Goal: Find specific page/section: Find specific page/section

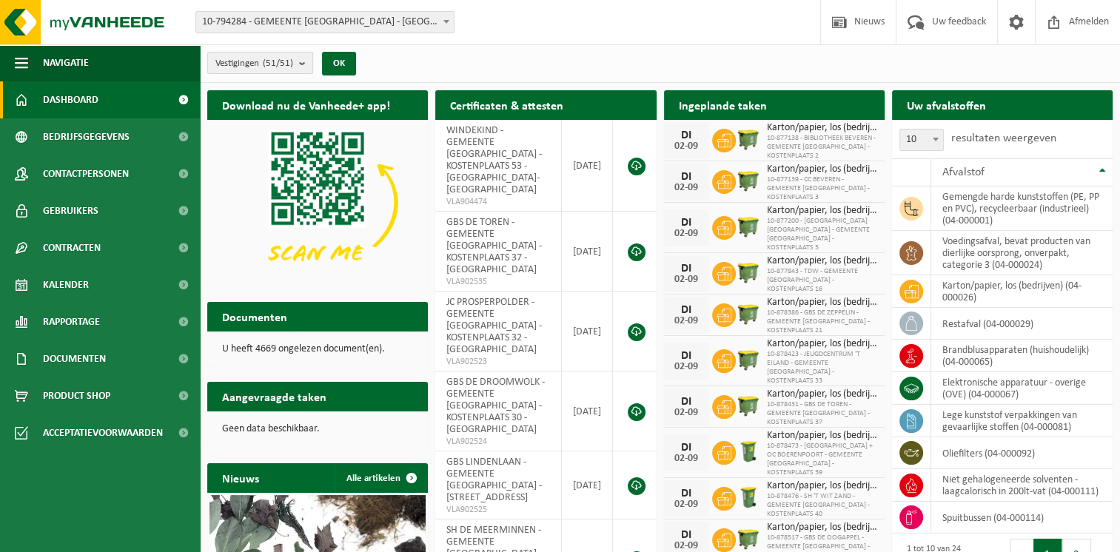
click at [299, 59] on button "Vestigingen (51/51)" at bounding box center [260, 63] width 106 height 22
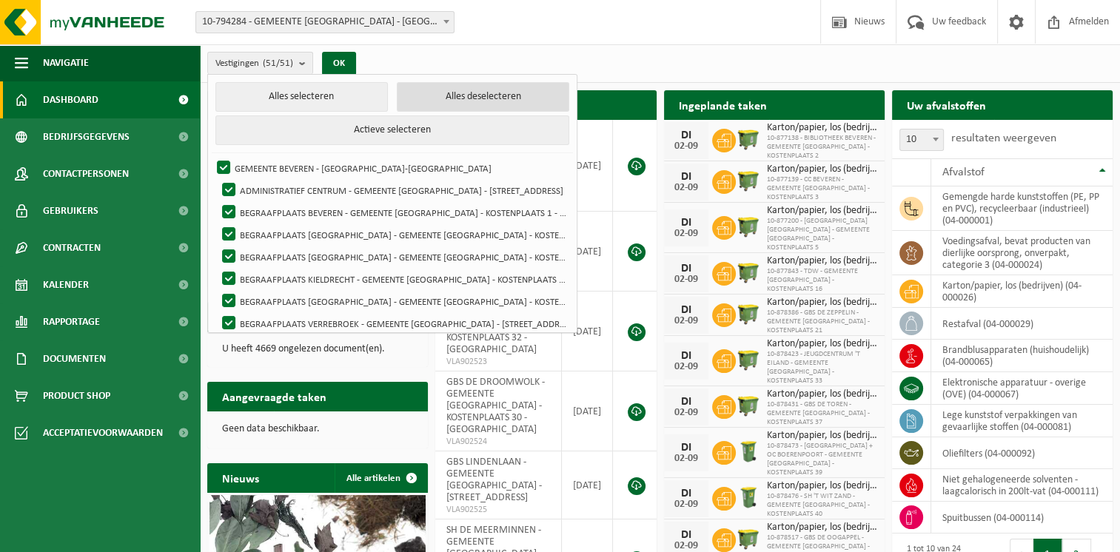
click at [444, 100] on button "Alles deselecteren" at bounding box center [483, 97] width 172 height 30
checkbox input "false"
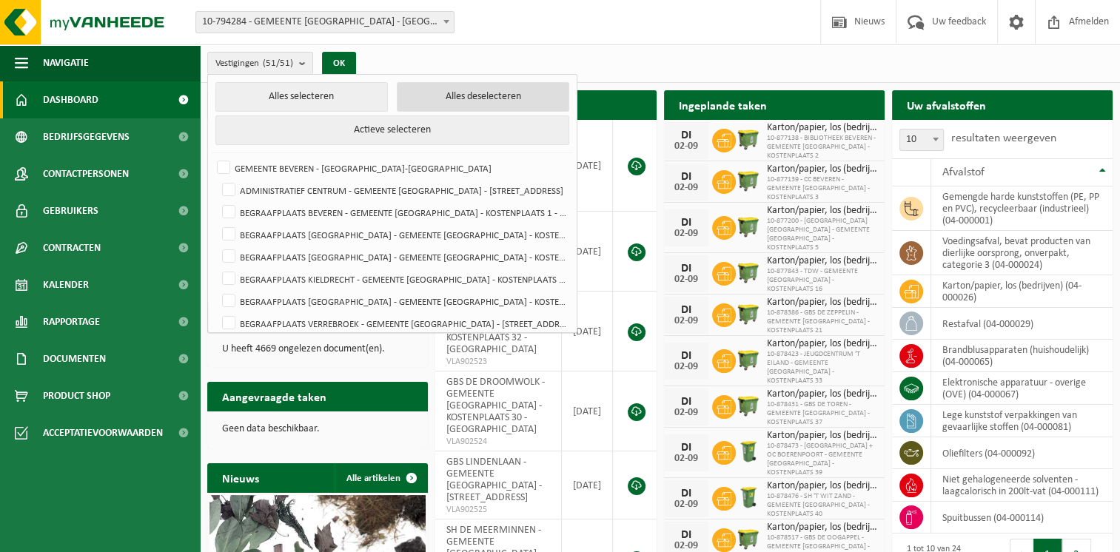
checkbox input "false"
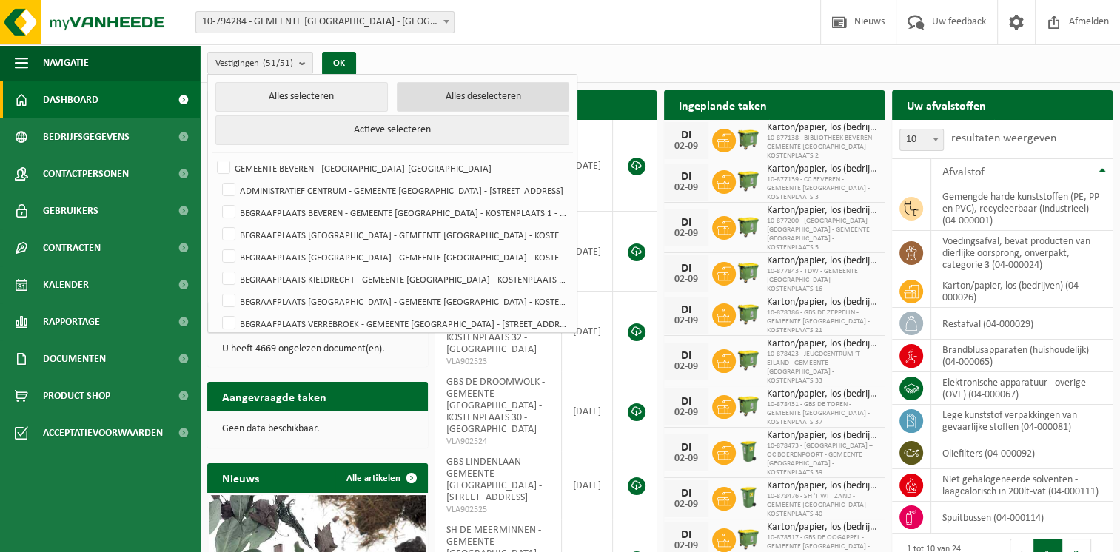
checkbox input "false"
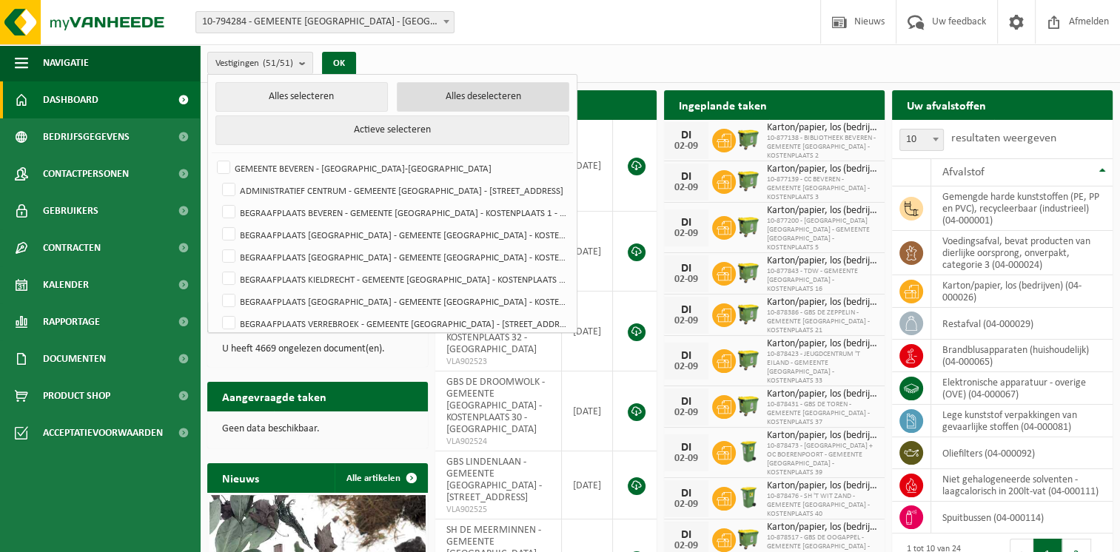
checkbox input "false"
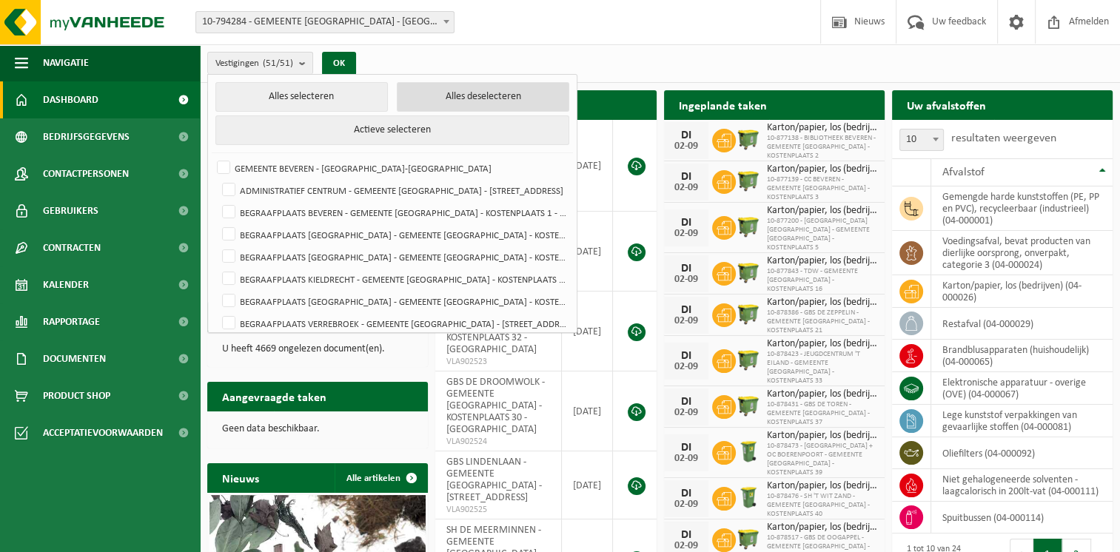
checkbox input "false"
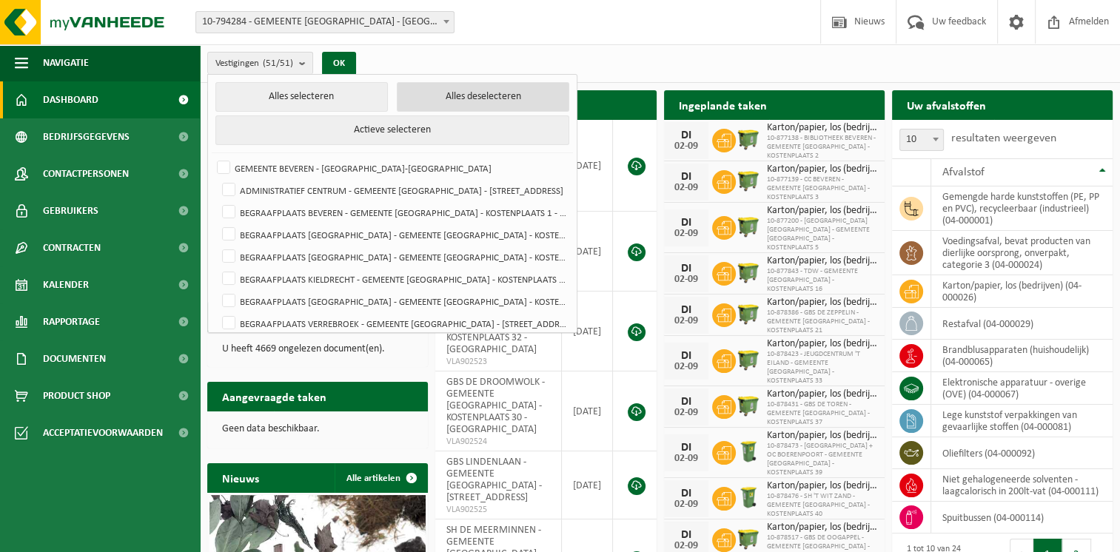
checkbox input "false"
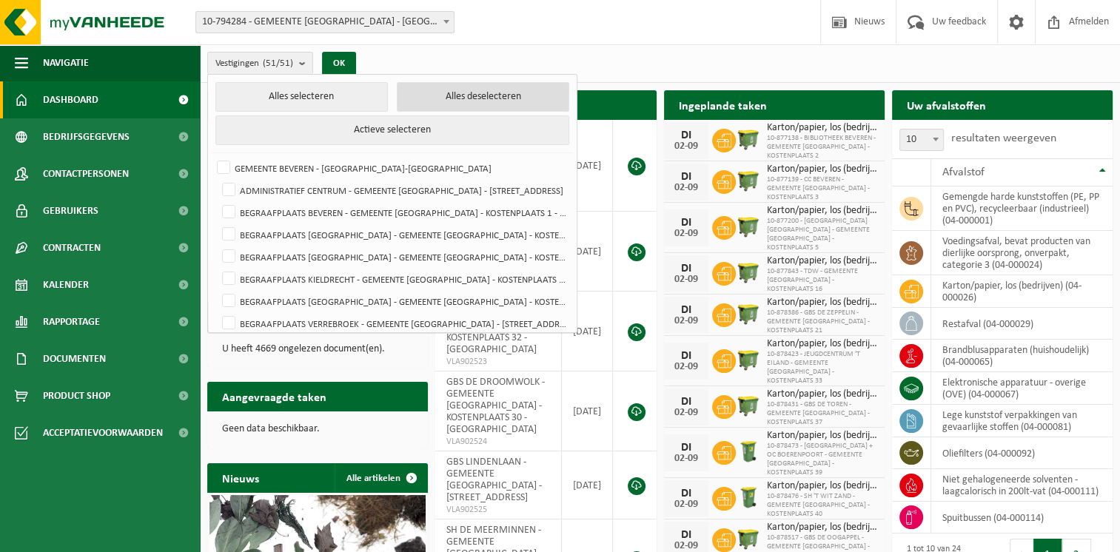
checkbox input "false"
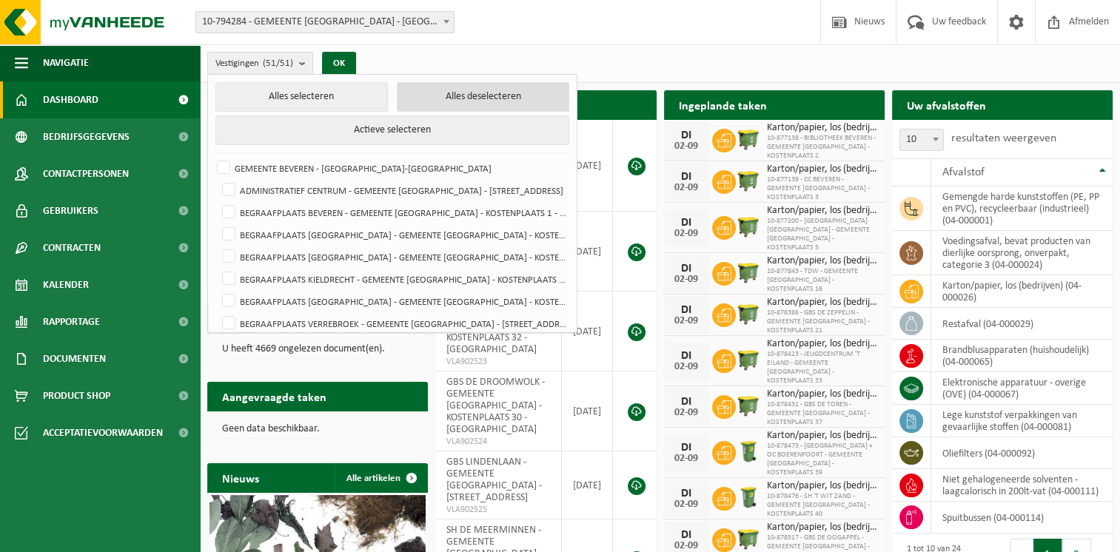
checkbox input "false"
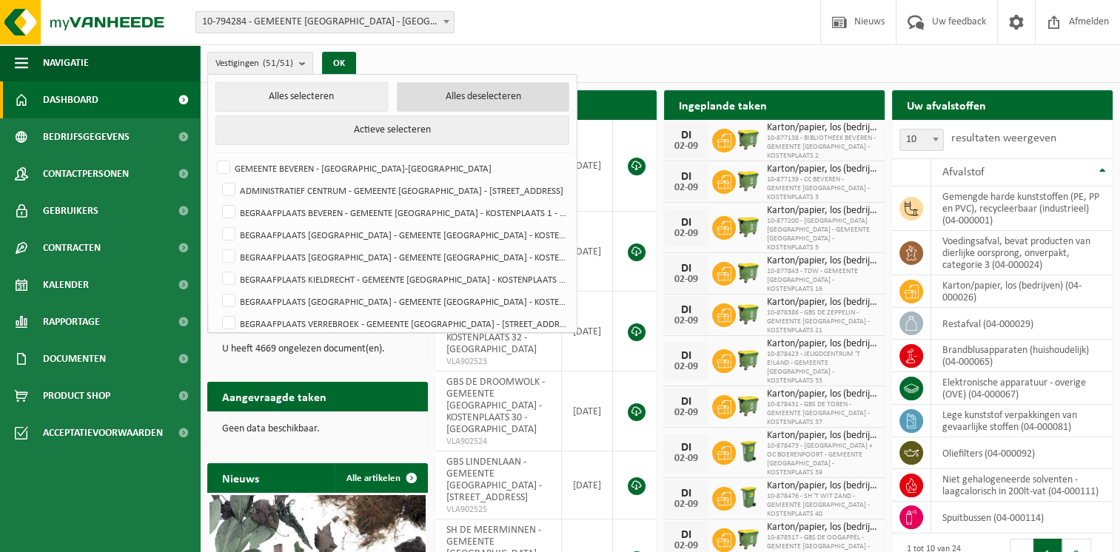
checkbox input "false"
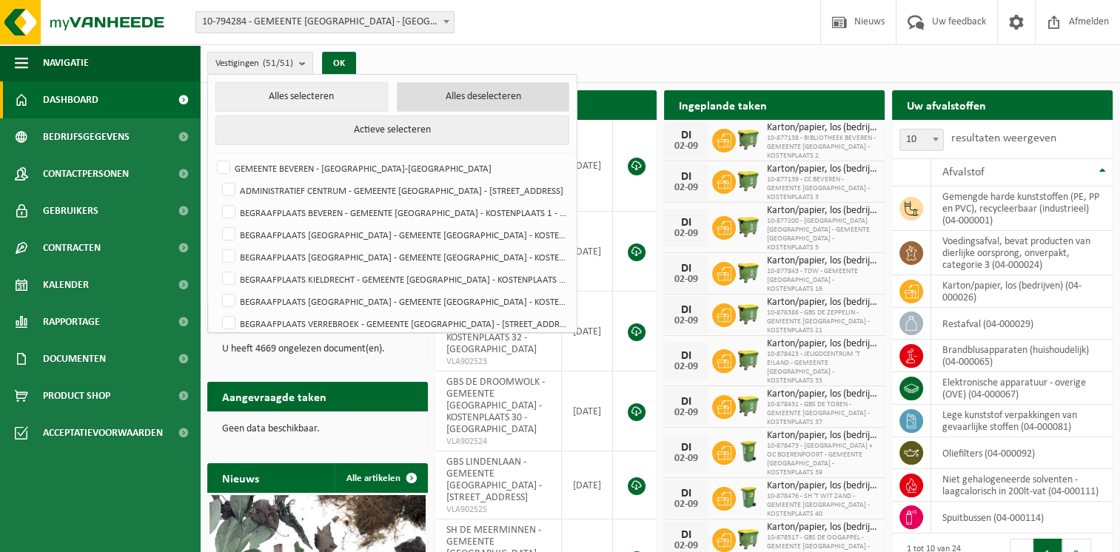
checkbox input "false"
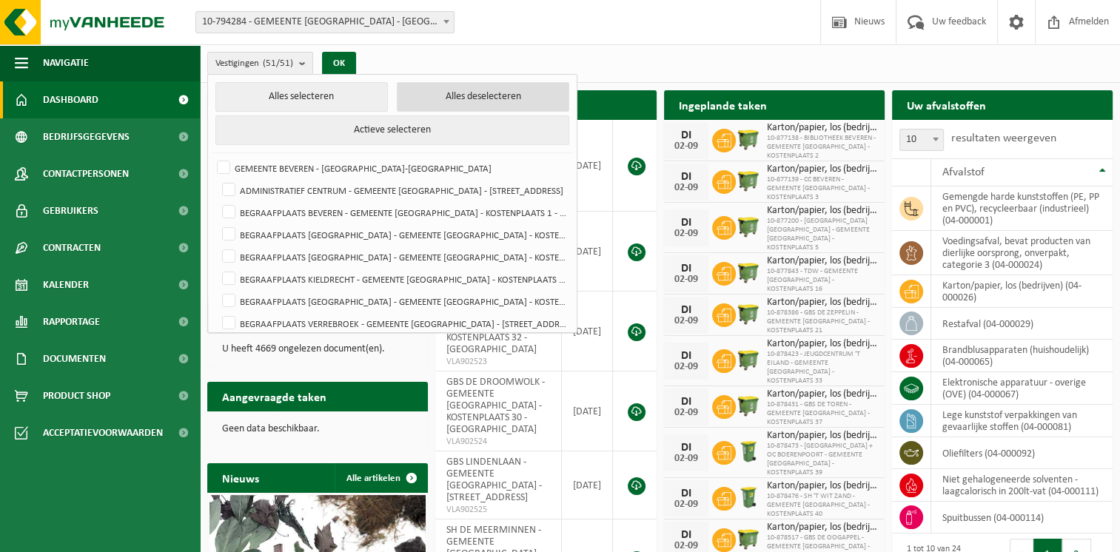
checkbox input "false"
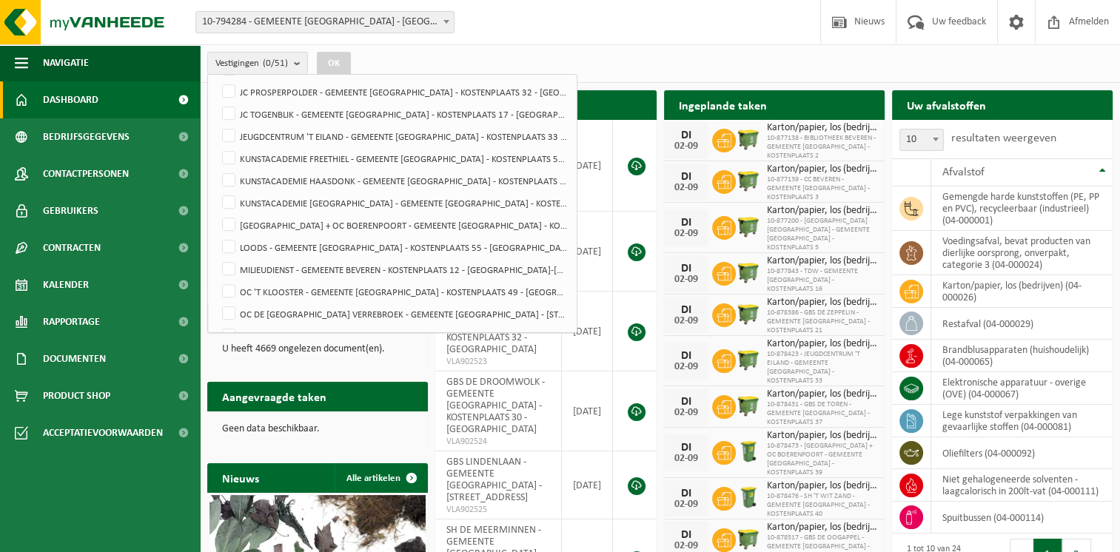
scroll to position [666, 0]
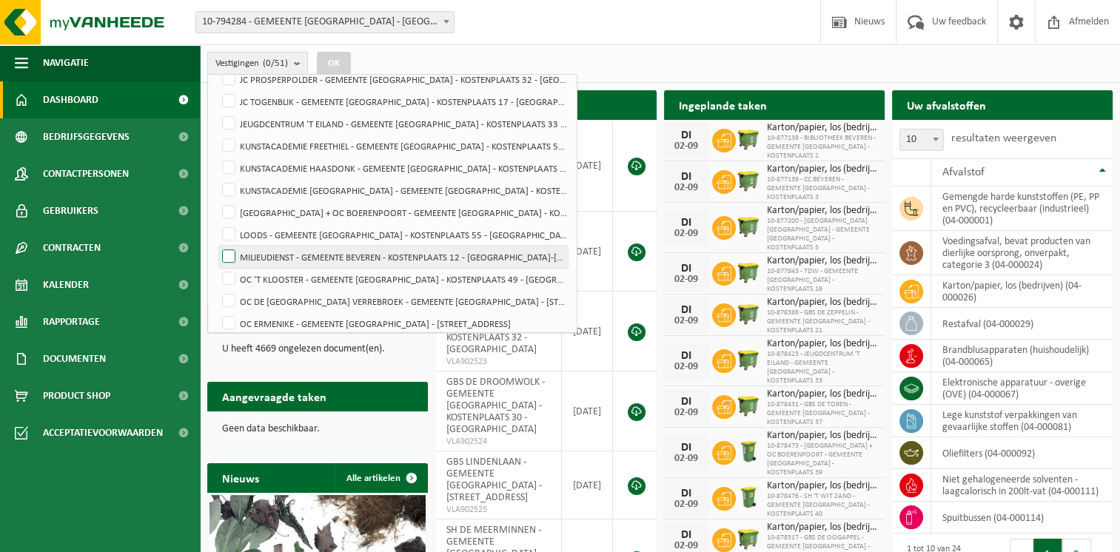
click at [226, 256] on label "MILIEUDIENST - GEMEENTE BEVEREN - KOSTENPLAATS 12 - [GEOGRAPHIC_DATA]-[GEOGRAPH…" at bounding box center [393, 257] width 349 height 22
click at [217, 246] on input "MILIEUDIENST - GEMEENTE BEVEREN - KOSTENPLAATS 12 - [GEOGRAPHIC_DATA]-[GEOGRAPH…" at bounding box center [216, 245] width 1 height 1
checkbox input "true"
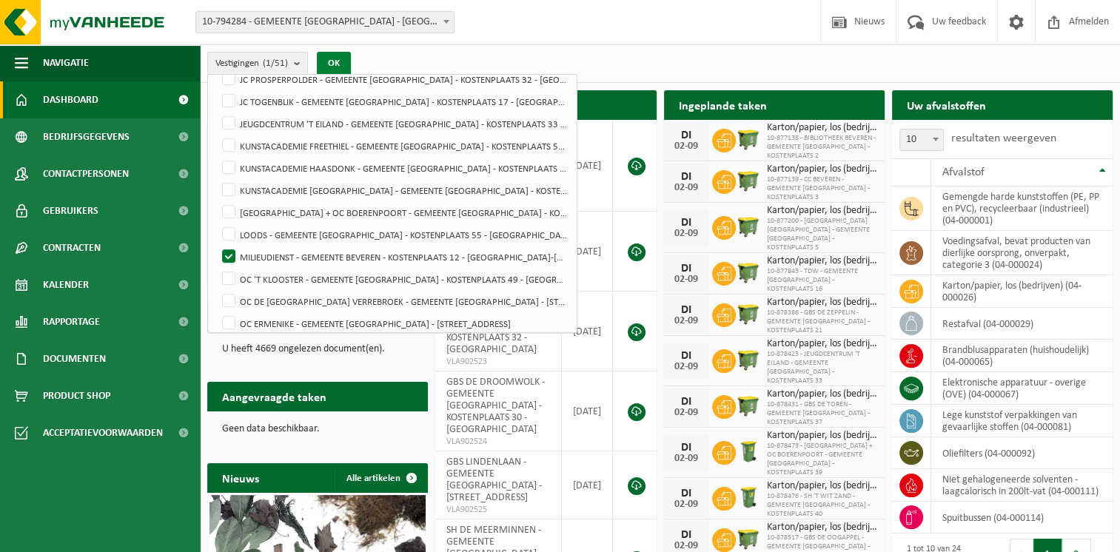
click at [338, 61] on button "OK" at bounding box center [334, 64] width 34 height 24
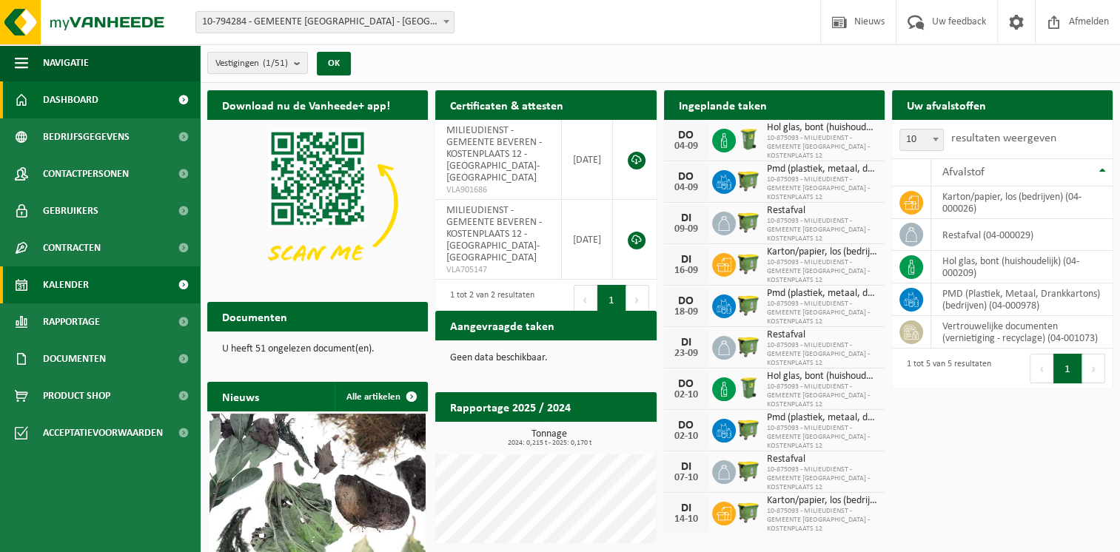
click at [91, 280] on link "Kalender" at bounding box center [100, 284] width 200 height 37
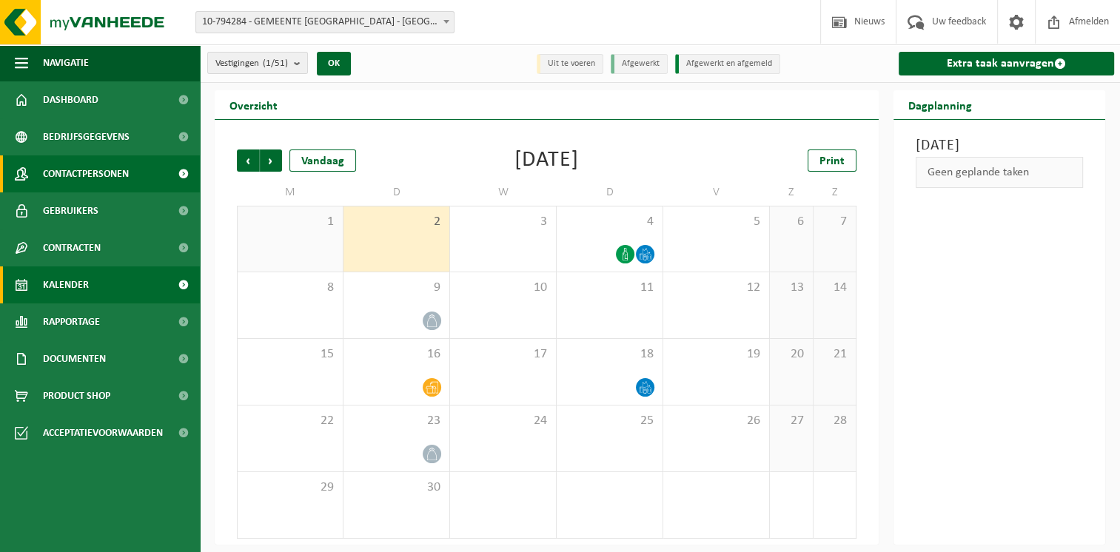
click at [87, 170] on span "Contactpersonen" at bounding box center [86, 173] width 86 height 37
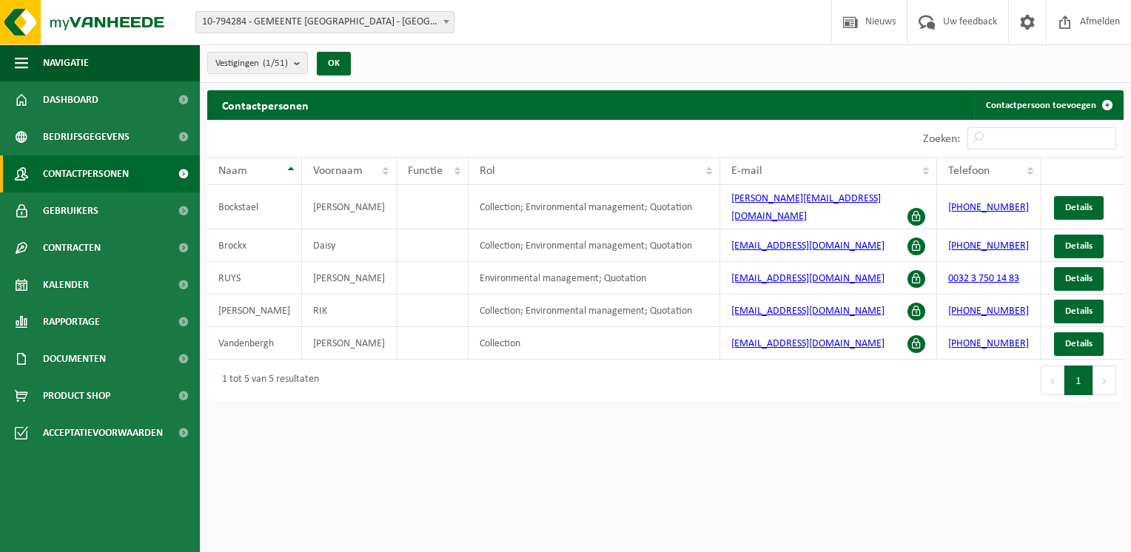
click at [122, 171] on span "Contactpersonen" at bounding box center [86, 173] width 86 height 37
click at [301, 63] on b "submit" at bounding box center [300, 63] width 13 height 21
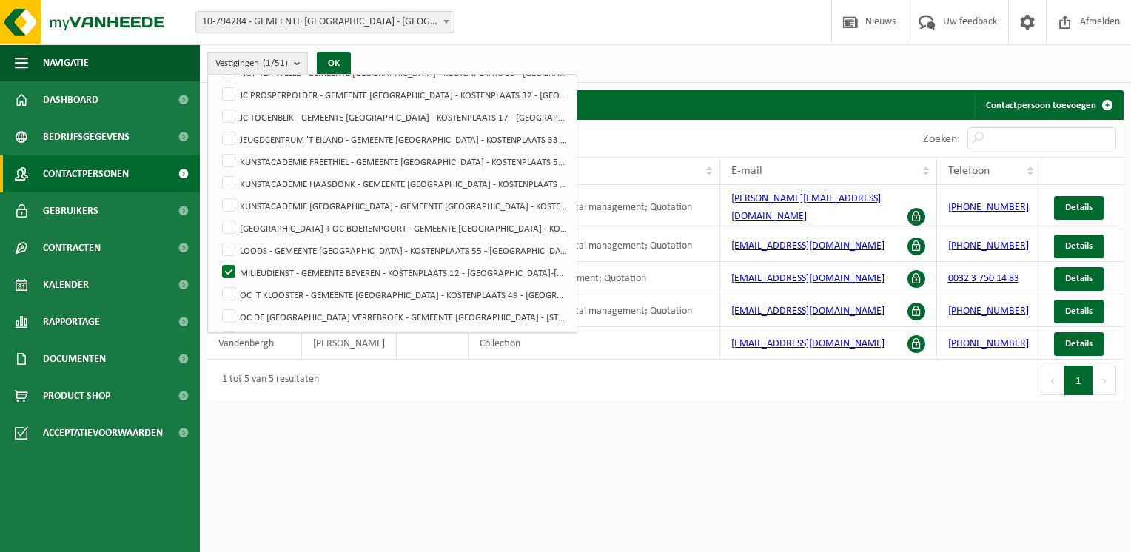
scroll to position [682, 0]
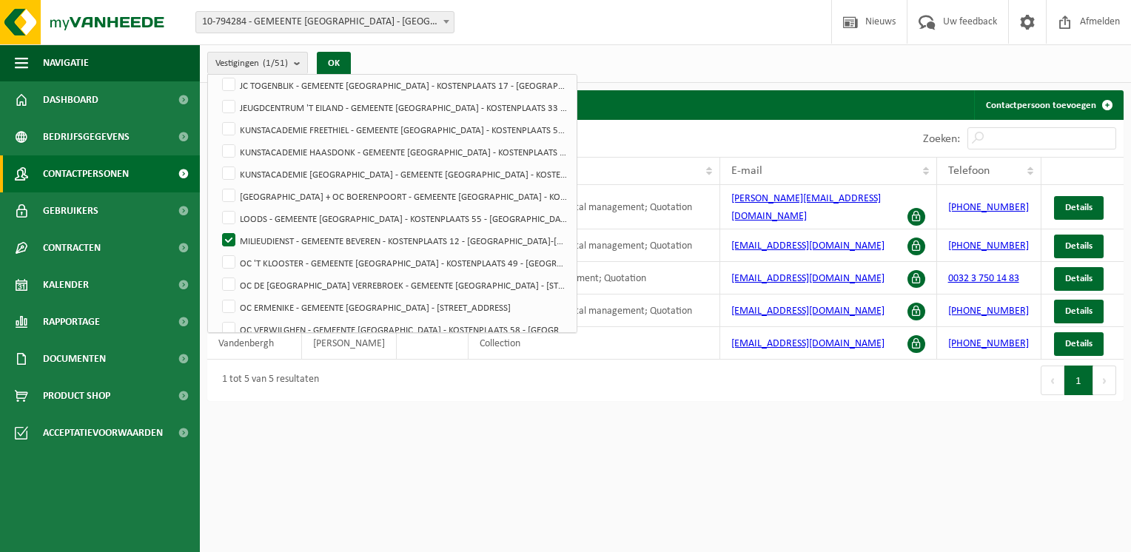
click at [590, 64] on div "Vestigingen (1/51) Alles selecteren Alles deselecteren Actieve selecteren GEMEE…" at bounding box center [665, 63] width 931 height 38
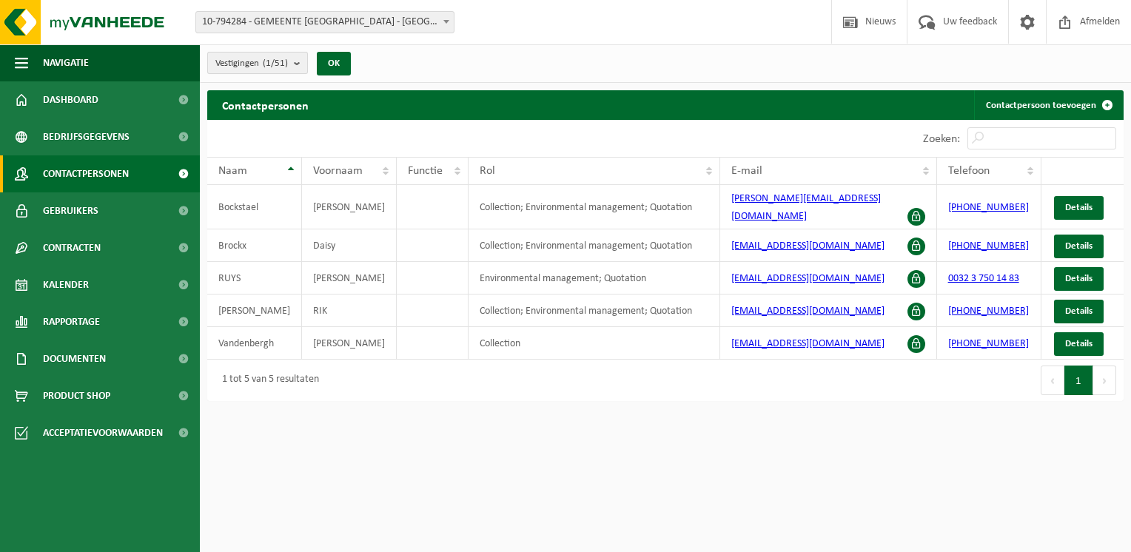
click at [292, 64] on button "Vestigingen (1/51)" at bounding box center [257, 63] width 101 height 22
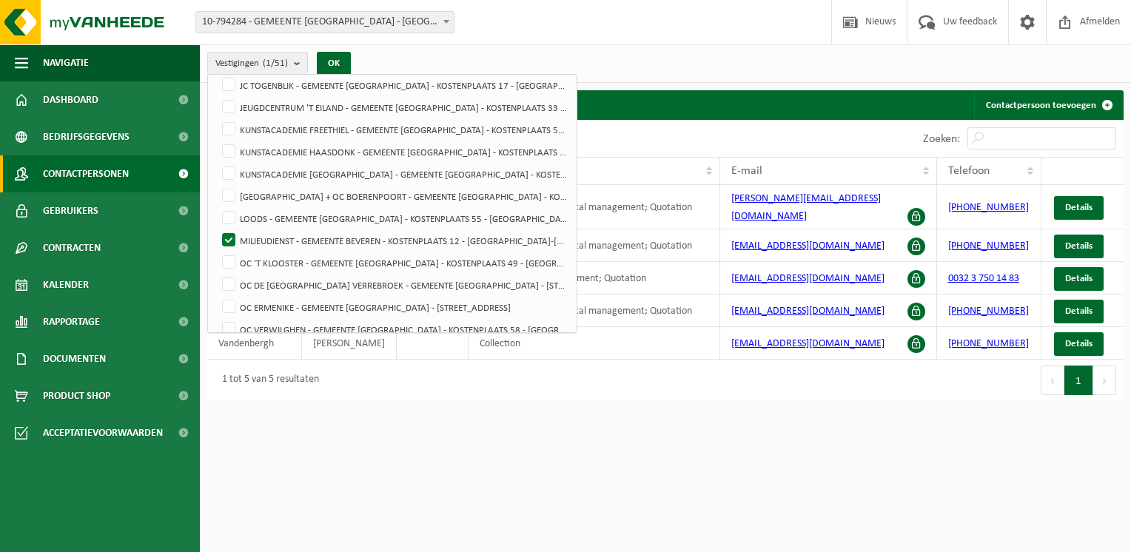
click at [530, 54] on div "Vestigingen (1/51) Alles selecteren Alles deselecteren Actieve selecteren GEMEE…" at bounding box center [665, 63] width 931 height 38
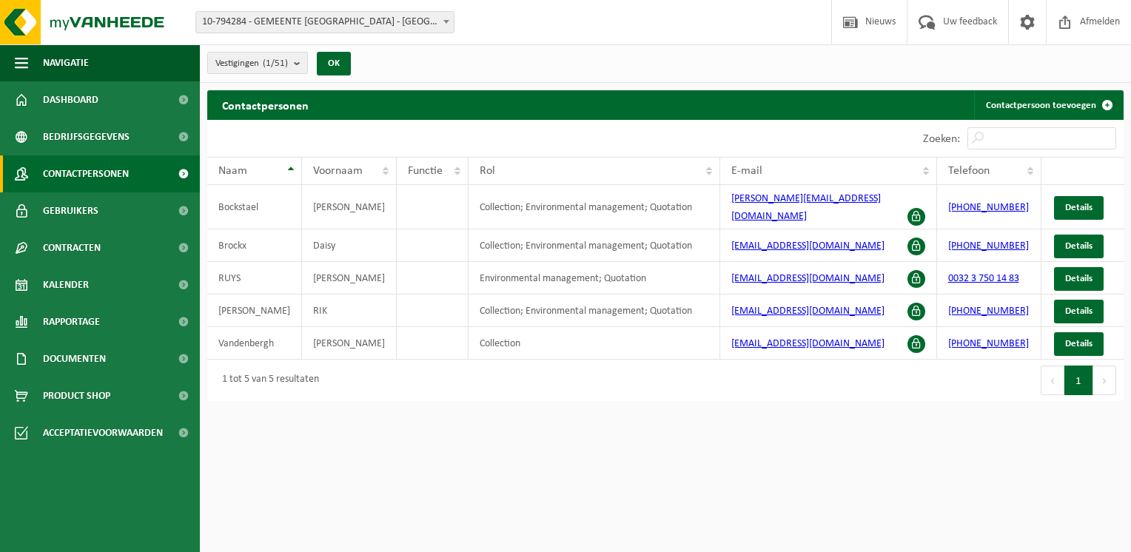
click at [446, 23] on b at bounding box center [446, 22] width 6 height 4
click at [658, 73] on div "Vestigingen (1/51) Alles selecteren Alles deselecteren Actieve selecteren GEMEE…" at bounding box center [665, 63] width 931 height 38
click at [73, 107] on span "Dashboard" at bounding box center [71, 99] width 56 height 37
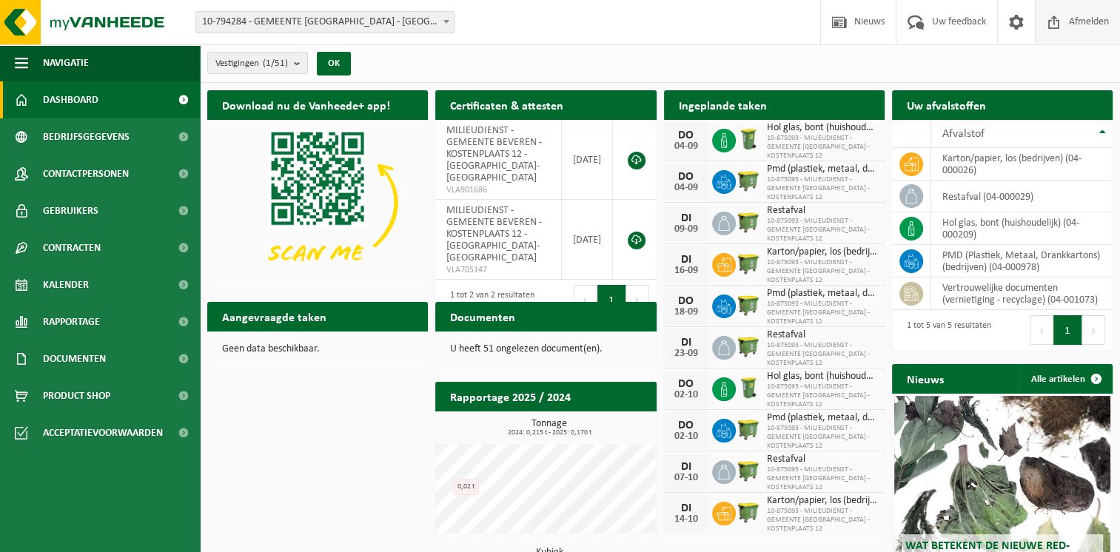
click at [1067, 21] on span "Afmelden" at bounding box center [1088, 22] width 47 height 44
